Goal: Task Accomplishment & Management: Complete application form

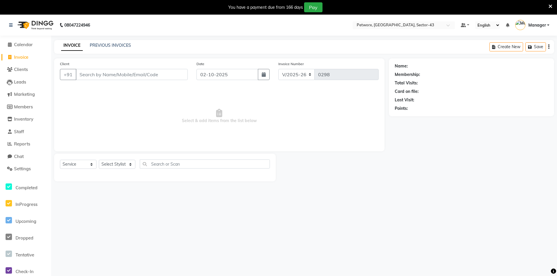
select select "8169"
select select "service"
drag, startPoint x: 30, startPoint y: 61, endPoint x: 30, endPoint y: 58, distance: 3.2
click at [30, 60] on li "Invoice" at bounding box center [25, 57] width 51 height 13
click at [98, 78] on input "Client" at bounding box center [132, 74] width 112 height 11
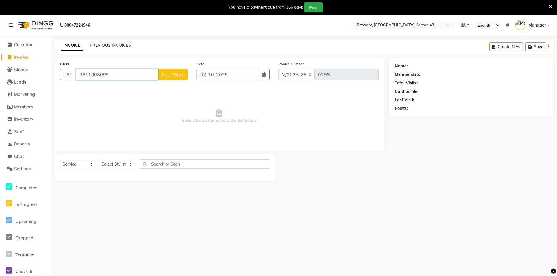
type input "9811008099"
click at [175, 78] on button "Add Client" at bounding box center [173, 74] width 30 height 11
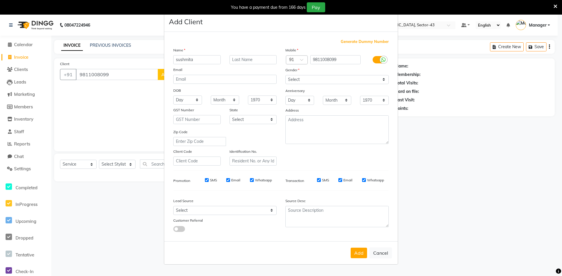
type input "sushmita"
click at [242, 60] on input "text" at bounding box center [252, 59] width 47 height 9
type input "."
click at [358, 252] on button "Add" at bounding box center [358, 253] width 16 height 11
click at [330, 80] on select "Select [DEMOGRAPHIC_DATA] [DEMOGRAPHIC_DATA] Other Prefer Not To Say" at bounding box center [336, 79] width 103 height 9
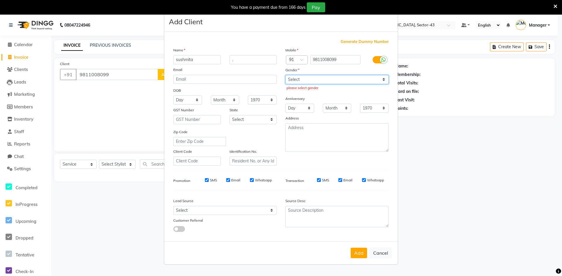
select select "[DEMOGRAPHIC_DATA]"
click at [285, 75] on select "Select [DEMOGRAPHIC_DATA] [DEMOGRAPHIC_DATA] Other Prefer Not To Say" at bounding box center [336, 79] width 103 height 9
click at [364, 253] on button "Add" at bounding box center [358, 253] width 16 height 11
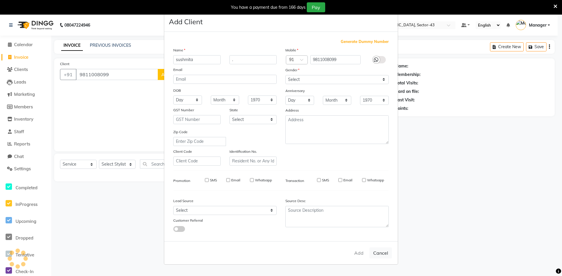
select select
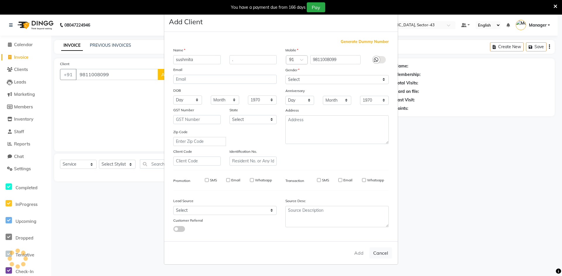
select select
checkbox input "false"
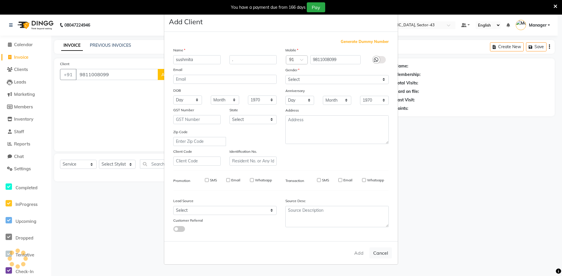
checkbox input "false"
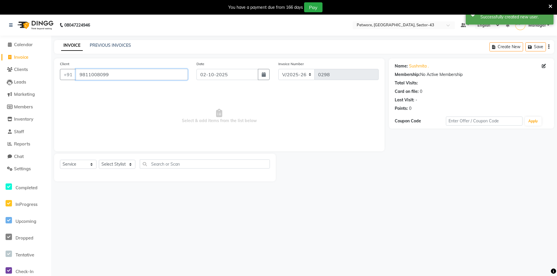
click at [114, 73] on input "9811008099" at bounding box center [132, 74] width 112 height 11
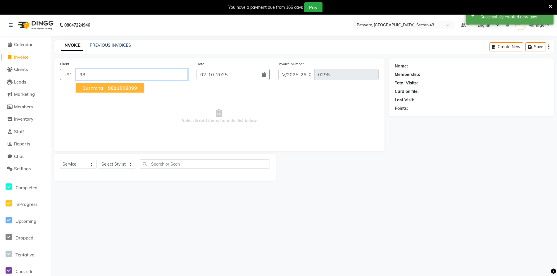
type input "9"
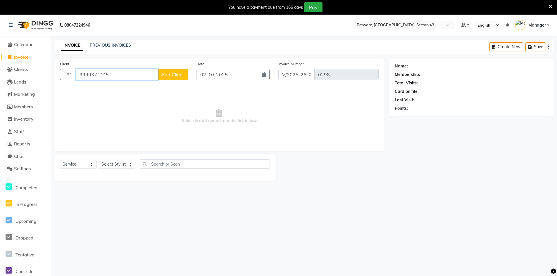
type input "9999374445"
click at [178, 72] on span "Add Client" at bounding box center [172, 75] width 23 height 6
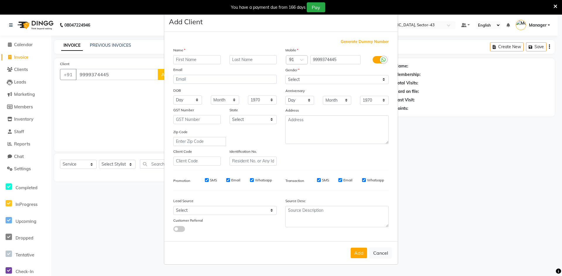
click at [192, 61] on input "text" at bounding box center [196, 59] width 47 height 9
type input "[PERSON_NAME]"
click at [253, 56] on input "text" at bounding box center [252, 59] width 47 height 9
type input "."
click at [357, 256] on button "Add" at bounding box center [358, 253] width 16 height 11
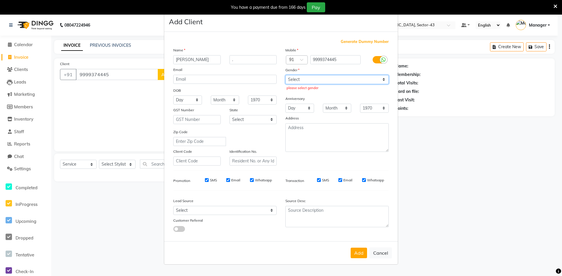
drag, startPoint x: 314, startPoint y: 80, endPoint x: 316, endPoint y: 83, distance: 3.5
click at [314, 80] on select "Select [DEMOGRAPHIC_DATA] [DEMOGRAPHIC_DATA] Other Prefer Not To Say" at bounding box center [336, 79] width 103 height 9
click at [285, 75] on select "Select [DEMOGRAPHIC_DATA] [DEMOGRAPHIC_DATA] Other Prefer Not To Say" at bounding box center [336, 79] width 103 height 9
click at [332, 80] on select "Select [DEMOGRAPHIC_DATA] [DEMOGRAPHIC_DATA] Other Prefer Not To Say" at bounding box center [336, 79] width 103 height 9
select select "[DEMOGRAPHIC_DATA]"
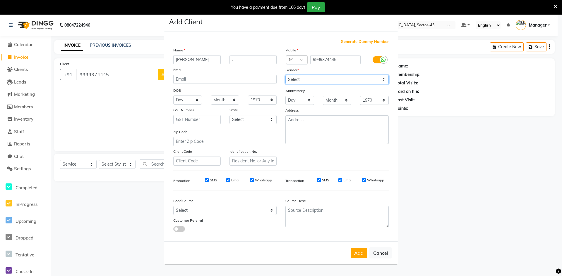
click at [285, 75] on select "Select [DEMOGRAPHIC_DATA] [DEMOGRAPHIC_DATA] Other Prefer Not To Say" at bounding box center [336, 79] width 103 height 9
click at [362, 254] on button "Add" at bounding box center [358, 253] width 16 height 11
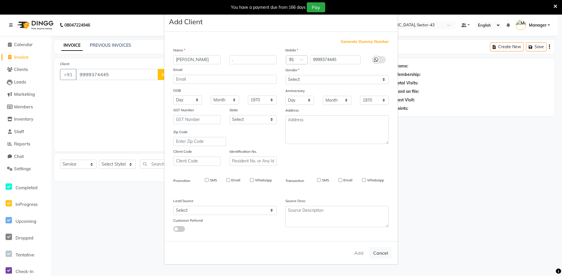
select select
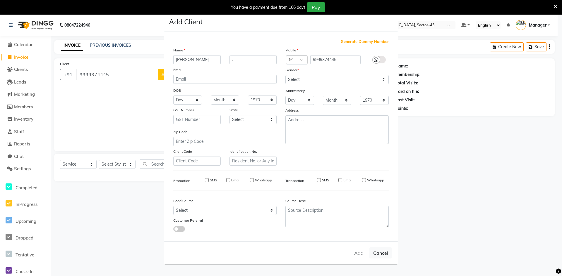
select select
checkbox input "false"
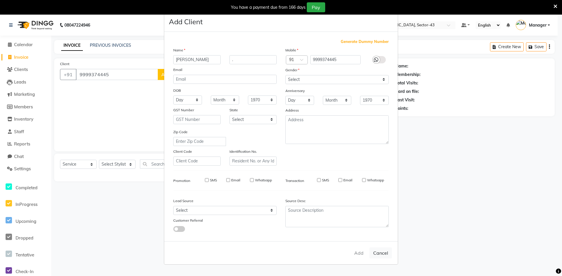
checkbox input "false"
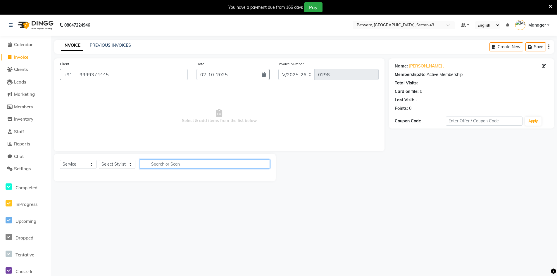
click at [164, 164] on input "text" at bounding box center [205, 164] width 130 height 9
type input "D"
click at [82, 164] on select "Select Service Product Membership Package Voucher Prepaid Gift Card" at bounding box center [78, 164] width 37 height 9
select select "product"
click at [60, 160] on select "Select Service Product Membership Package Voucher Prepaid Gift Card" at bounding box center [78, 164] width 37 height 9
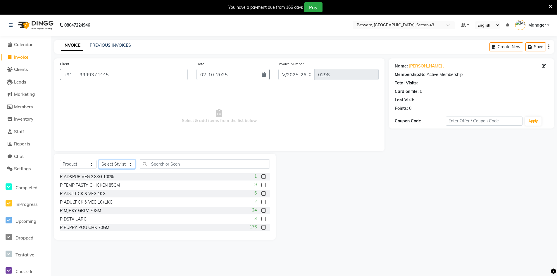
click at [129, 163] on select "Select Stylist Counter_Sales Manager" at bounding box center [117, 164] width 37 height 9
select select "76779"
click at [99, 160] on select "Select Stylist Counter_Sales Manager" at bounding box center [117, 164] width 37 height 9
click at [166, 164] on input "text" at bounding box center [205, 164] width 130 height 9
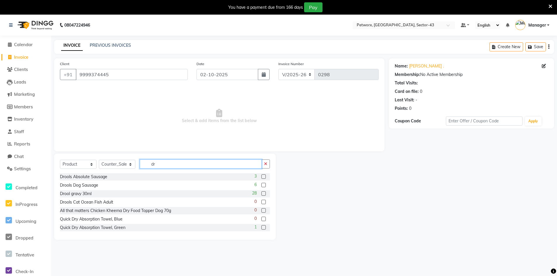
type input "d"
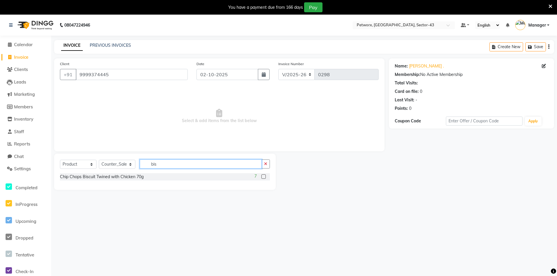
type input "bis"
click at [264, 177] on label at bounding box center [263, 177] width 4 height 4
click at [264, 177] on input "checkbox" at bounding box center [263, 177] width 4 height 4
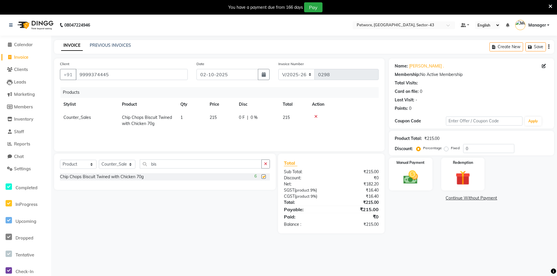
checkbox input "false"
click at [167, 164] on input "bis" at bounding box center [201, 164] width 122 height 9
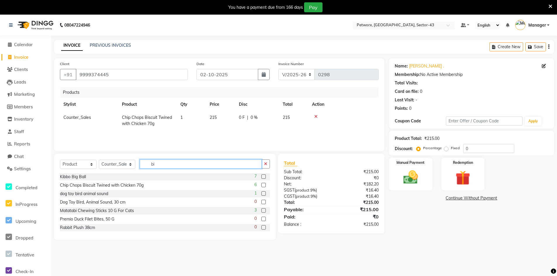
type input "b"
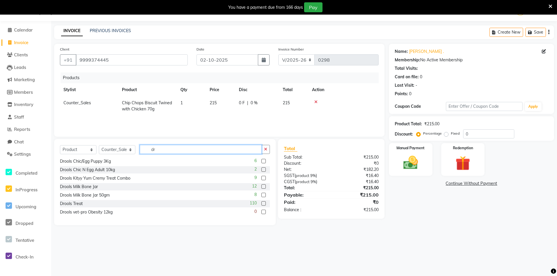
type input "d"
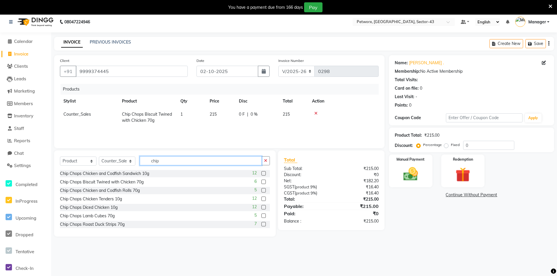
scroll to position [0, 0]
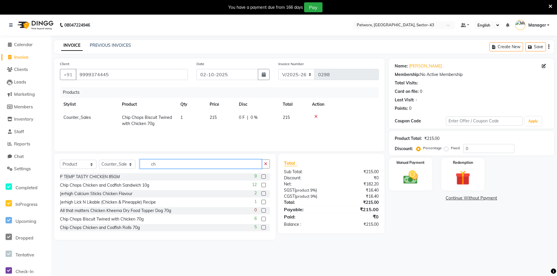
type input "c"
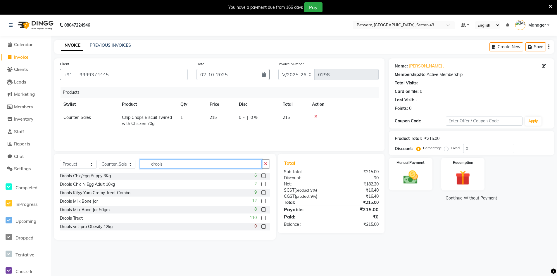
scroll to position [15, 0]
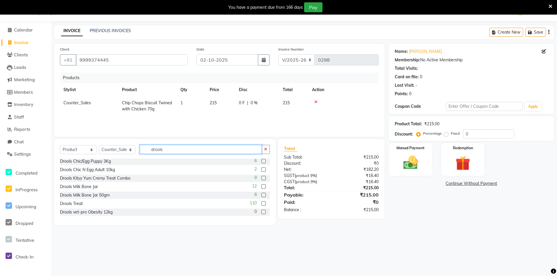
type input "drools"
click at [173, 197] on div "Drools Milk Bone Jar 50gm 8" at bounding box center [165, 195] width 210 height 7
click at [172, 197] on div "Drools Milk Bone Jar 50gm 8" at bounding box center [165, 195] width 210 height 7
click at [256, 196] on div "8" at bounding box center [262, 195] width 16 height 7
click at [261, 195] on label at bounding box center [263, 195] width 4 height 4
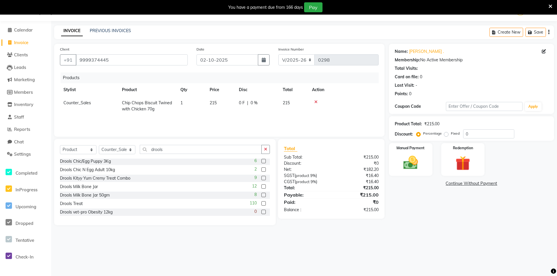
click at [261, 195] on input "checkbox" at bounding box center [263, 196] width 4 height 4
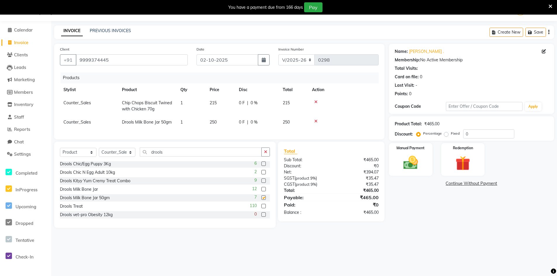
checkbox input "false"
click at [261, 192] on label at bounding box center [263, 189] width 4 height 4
click at [261, 192] on input "checkbox" at bounding box center [263, 190] width 4 height 4
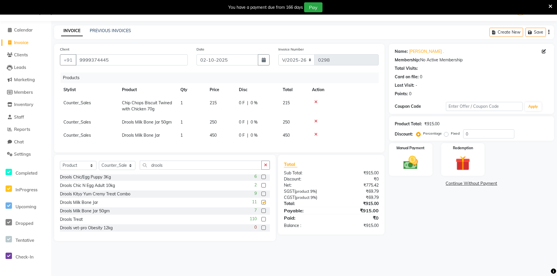
checkbox input "false"
click at [261, 188] on label at bounding box center [263, 185] width 4 height 4
click at [261, 188] on input "checkbox" at bounding box center [263, 186] width 4 height 4
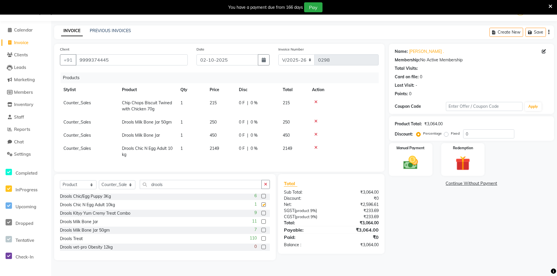
checkbox input "false"
click at [261, 199] on label at bounding box center [263, 196] width 4 height 4
click at [261, 199] on input "checkbox" at bounding box center [263, 197] width 4 height 4
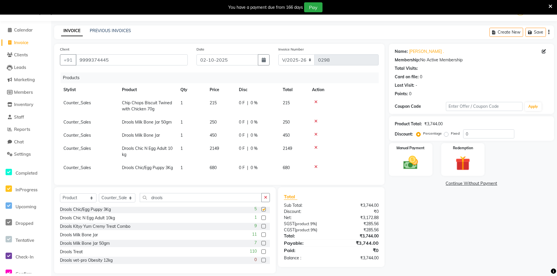
checkbox input "false"
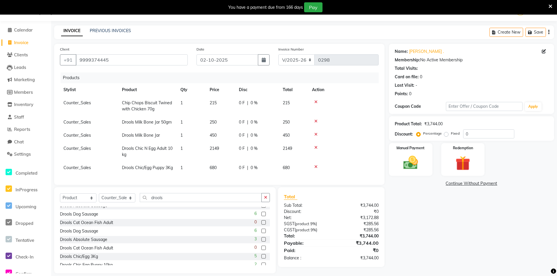
scroll to position [0, 0]
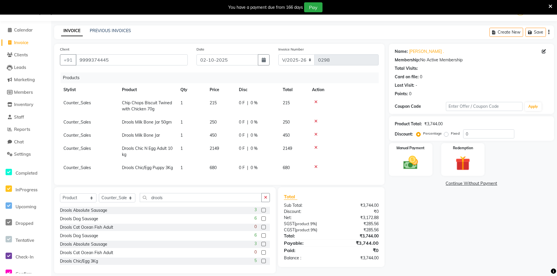
click at [261, 213] on label at bounding box center [263, 210] width 4 height 4
click at [261, 213] on input "checkbox" at bounding box center [263, 211] width 4 height 4
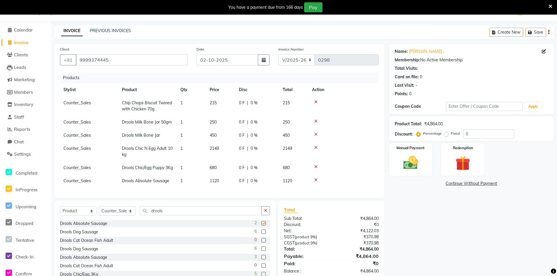
checkbox input "false"
click at [261, 234] on label at bounding box center [263, 232] width 4 height 4
click at [261, 234] on input "checkbox" at bounding box center [263, 232] width 4 height 4
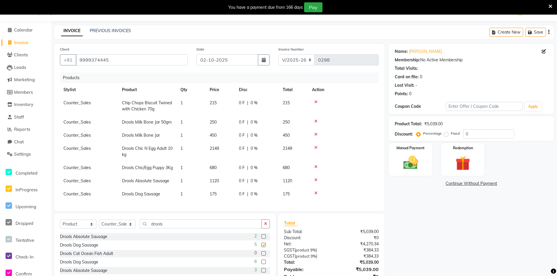
checkbox input "false"
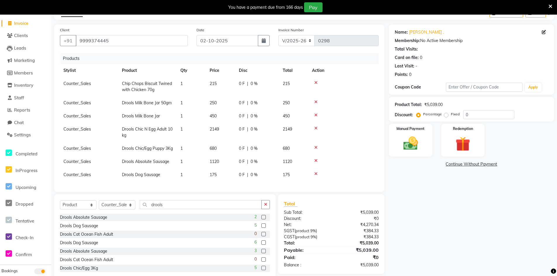
scroll to position [58, 0]
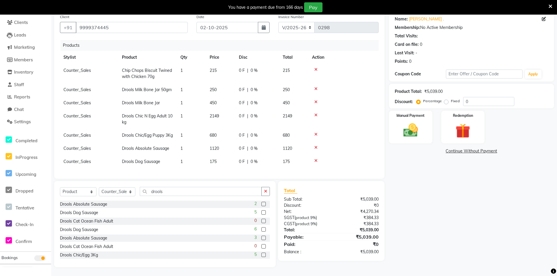
click at [261, 231] on label at bounding box center [263, 230] width 4 height 4
click at [261, 231] on input "checkbox" at bounding box center [263, 230] width 4 height 4
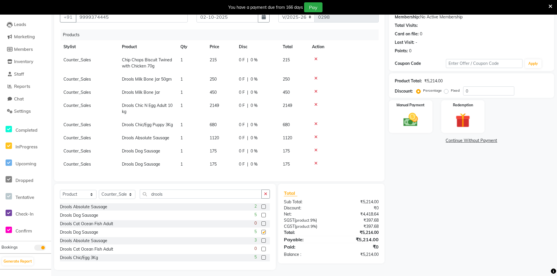
checkbox input "false"
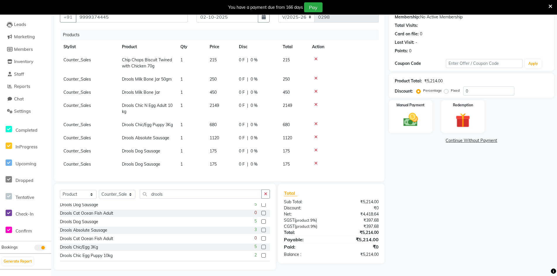
scroll to position [29, 0]
click at [261, 230] on label at bounding box center [263, 228] width 4 height 4
click at [261, 230] on input "checkbox" at bounding box center [263, 229] width 4 height 4
checkbox input "false"
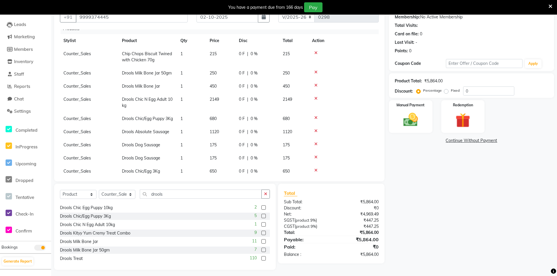
scroll to position [24, 0]
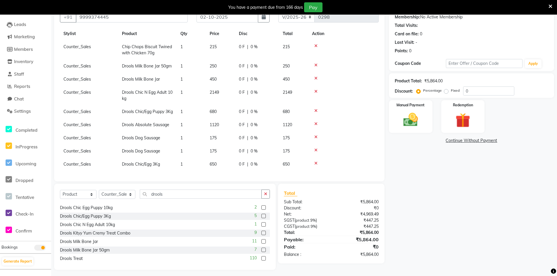
click at [261, 242] on label at bounding box center [263, 242] width 4 height 4
click at [261, 242] on input "checkbox" at bounding box center [263, 242] width 4 height 4
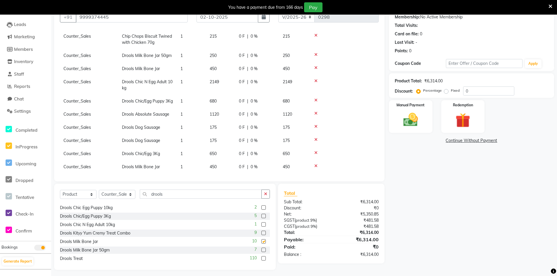
checkbox input "false"
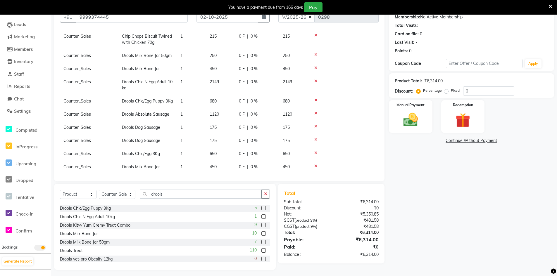
scroll to position [69, 0]
click at [261, 225] on label at bounding box center [263, 223] width 4 height 4
click at [261, 225] on input "checkbox" at bounding box center [263, 223] width 4 height 4
checkbox input "false"
click at [261, 230] on label at bounding box center [263, 231] width 4 height 4
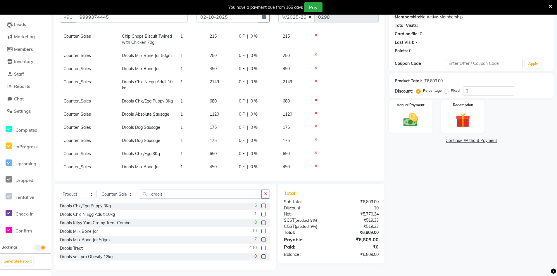
click at [261, 230] on input "checkbox" at bounding box center [263, 232] width 4 height 4
checkbox input "false"
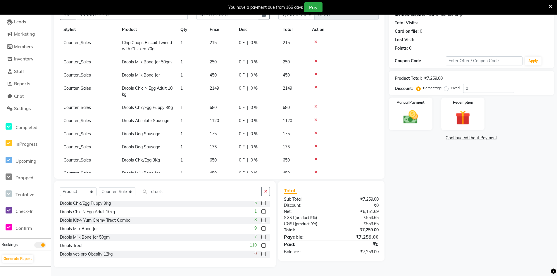
scroll to position [0, 0]
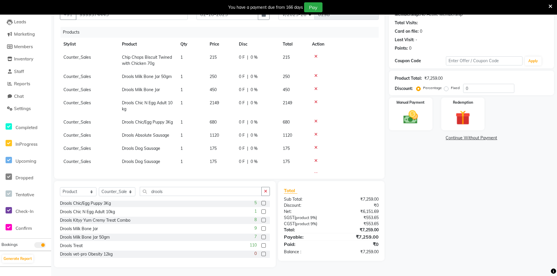
click at [318, 57] on div at bounding box center [343, 56] width 63 height 4
click at [315, 57] on icon at bounding box center [315, 56] width 3 height 4
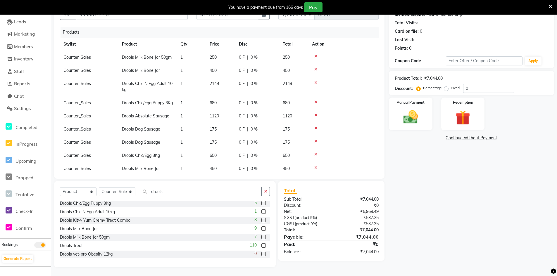
click at [316, 56] on icon at bounding box center [315, 56] width 3 height 4
drag, startPoint x: 316, startPoint y: 56, endPoint x: 315, endPoint y: 60, distance: 3.7
click at [316, 58] on icon at bounding box center [315, 56] width 3 height 4
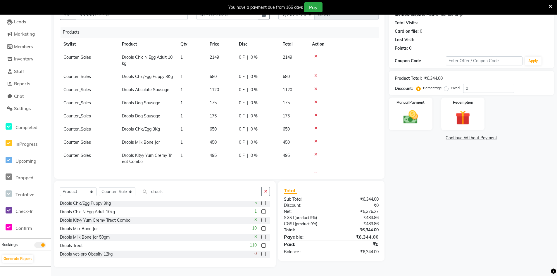
click at [314, 58] on icon at bounding box center [315, 56] width 3 height 4
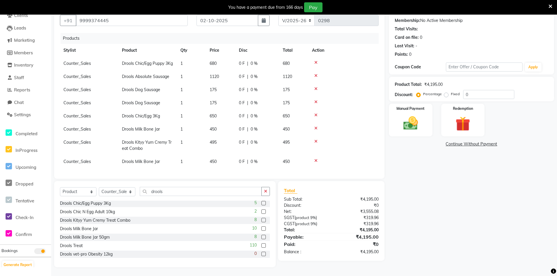
click at [317, 61] on icon at bounding box center [315, 63] width 3 height 4
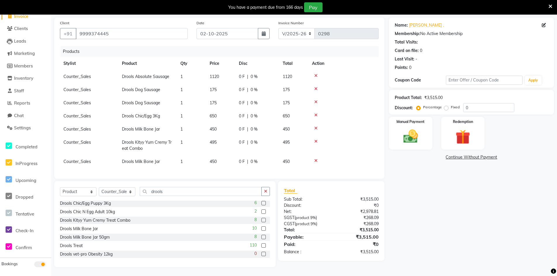
scroll to position [45, 0]
click at [317, 57] on th "Action" at bounding box center [344, 63] width 70 height 13
click at [317, 74] on icon at bounding box center [315, 76] width 3 height 4
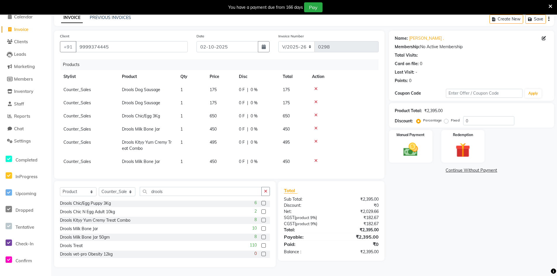
scroll to position [32, 0]
click at [315, 87] on icon at bounding box center [315, 89] width 3 height 4
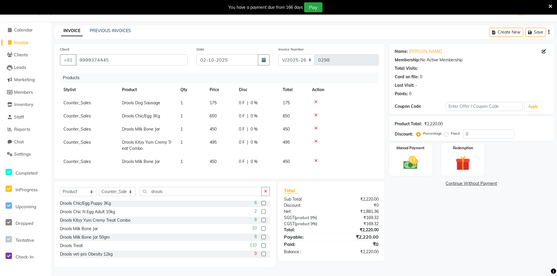
click at [316, 100] on icon at bounding box center [315, 102] width 3 height 4
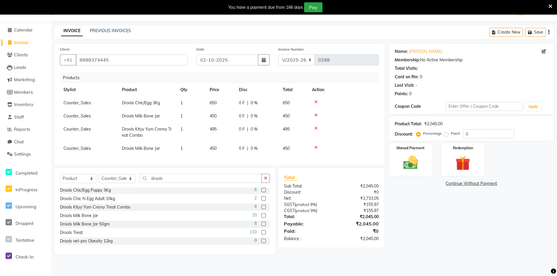
scroll to position [15, 0]
click at [316, 101] on icon at bounding box center [315, 102] width 3 height 4
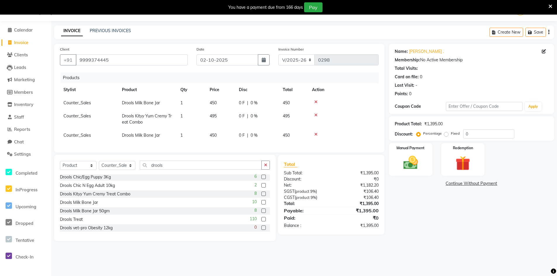
click at [316, 114] on icon at bounding box center [315, 115] width 3 height 4
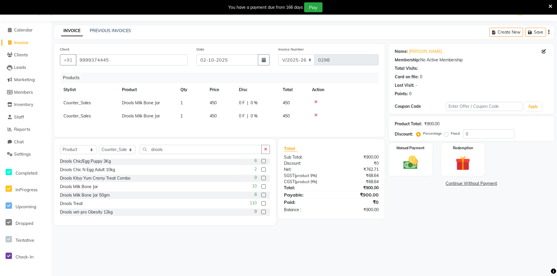
click at [317, 115] on icon at bounding box center [315, 115] width 3 height 4
click at [317, 103] on icon at bounding box center [315, 102] width 3 height 4
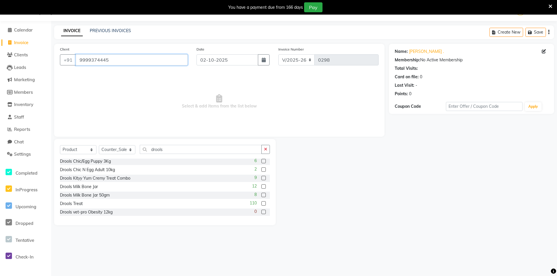
drag, startPoint x: 109, startPoint y: 59, endPoint x: 87, endPoint y: 63, distance: 22.9
click at [66, 58] on div "[PHONE_NUMBER]" at bounding box center [124, 59] width 128 height 11
click at [87, 63] on input "9999374445" at bounding box center [132, 59] width 112 height 11
click at [109, 61] on input "9999374445" at bounding box center [132, 59] width 112 height 11
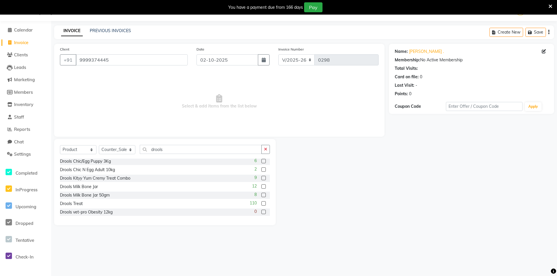
click at [134, 134] on div "Client [PHONE_NUMBER] Date [DATE] Invoice Number V/2025 V/[PHONE_NUMBER] Select…" at bounding box center [219, 90] width 330 height 93
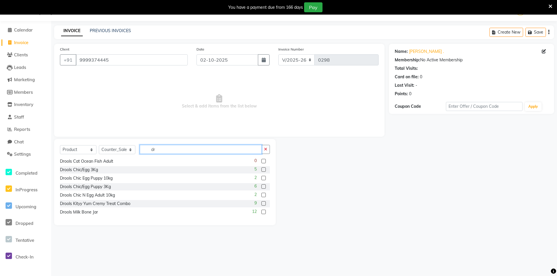
scroll to position [103, 0]
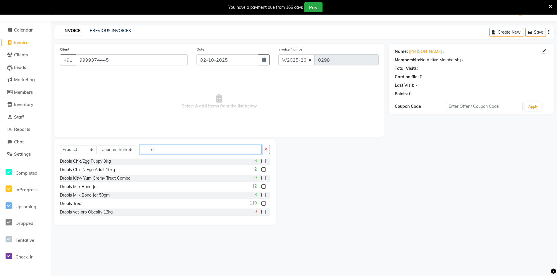
type input "d"
type input "c"
type input "d"
type input "b"
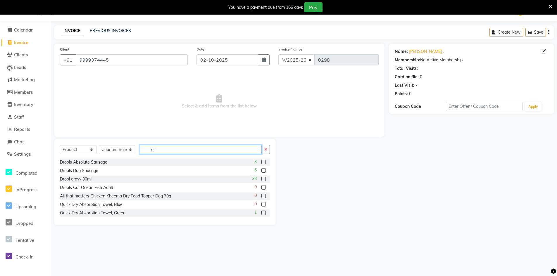
type input "d"
type input "Drools"
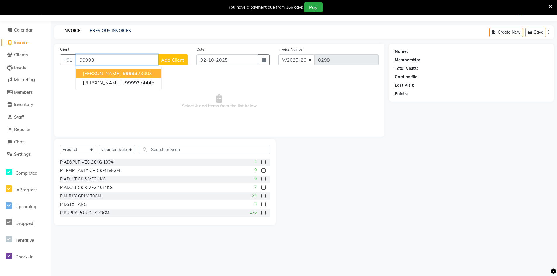
type input "9999"
click at [112, 76] on span "981100" at bounding box center [117, 73] width 18 height 6
type input "9811008099"
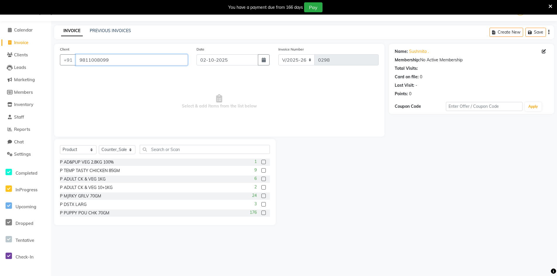
drag, startPoint x: 109, startPoint y: 59, endPoint x: 81, endPoint y: 60, distance: 28.1
click at [78, 59] on input "9811008099" at bounding box center [132, 59] width 112 height 11
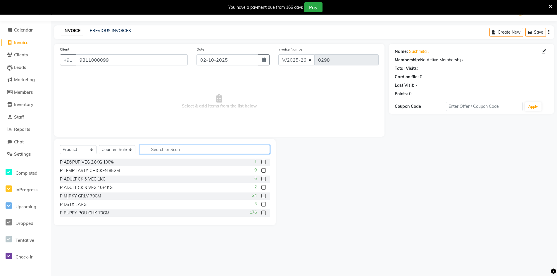
click at [160, 149] on input "text" at bounding box center [205, 149] width 130 height 9
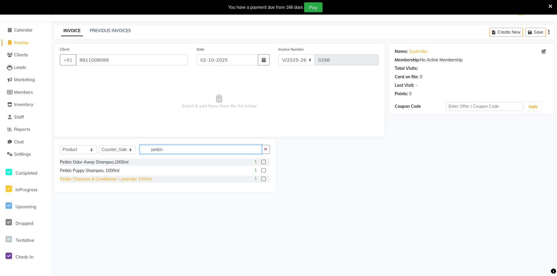
type input "petkin"
click at [127, 180] on div "Petkin Shampoo & Conditioner, Lavender 1000ml" at bounding box center [106, 179] width 92 height 6
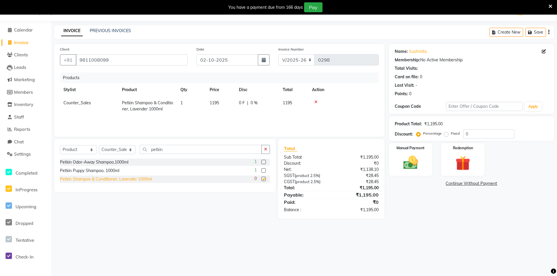
checkbox input "false"
click at [163, 207] on div "Select Service Product Membership Package Voucher Prepaid Gift Card Select Styl…" at bounding box center [163, 179] width 226 height 80
